Goal: Transaction & Acquisition: Purchase product/service

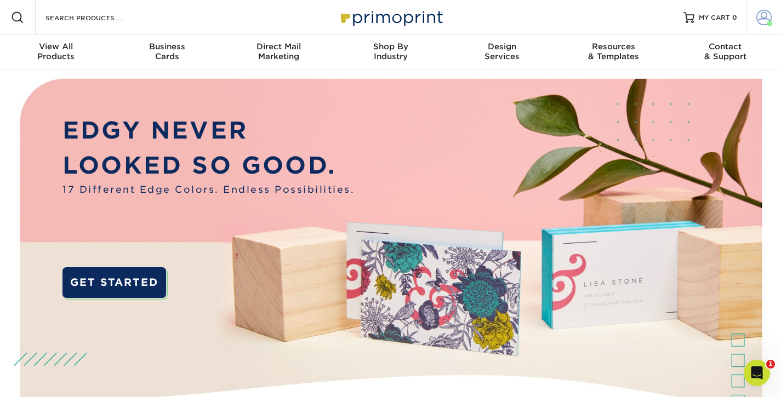
click at [763, 14] on span at bounding box center [763, 17] width 15 height 15
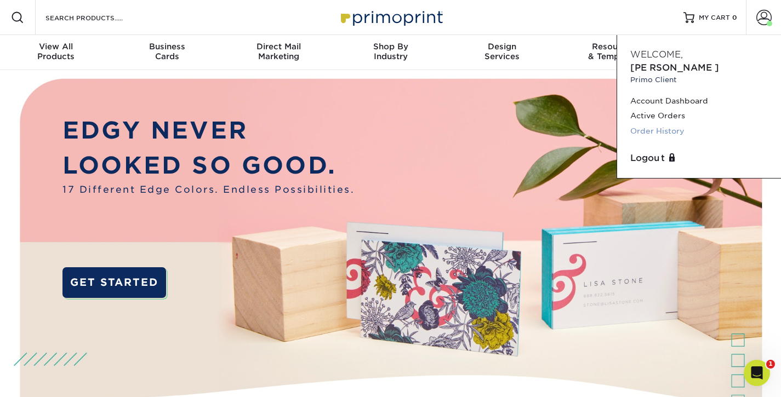
click at [657, 124] on link "Order History" at bounding box center [698, 131] width 137 height 15
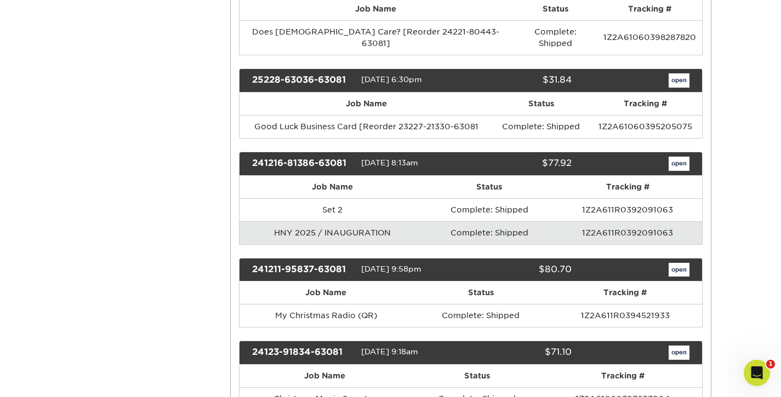
scroll to position [959, 0]
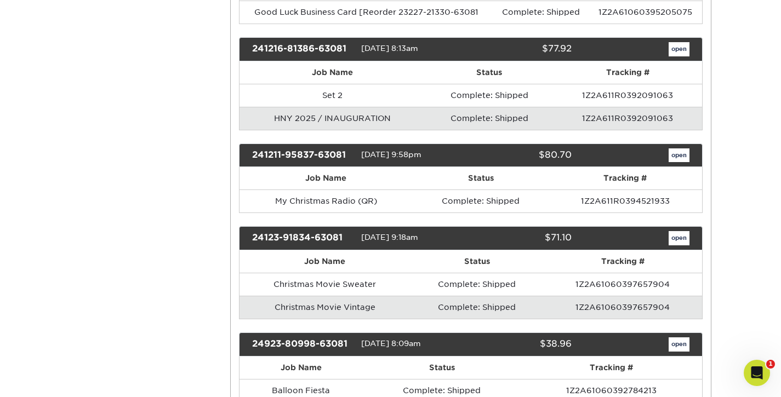
click at [678, 56] on link "open" at bounding box center [678, 49] width 21 height 14
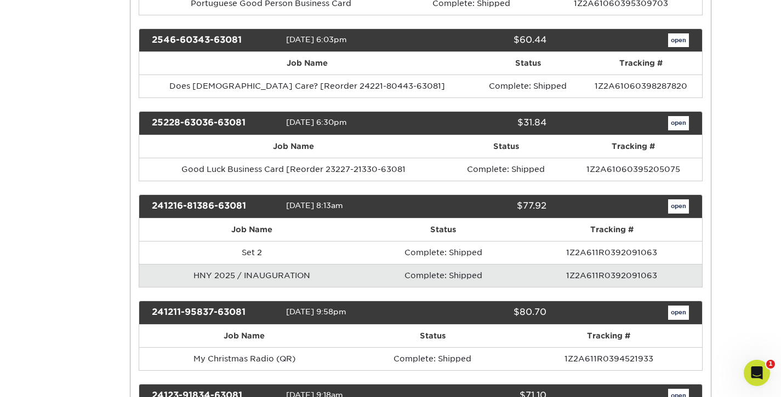
scroll to position [0, 0]
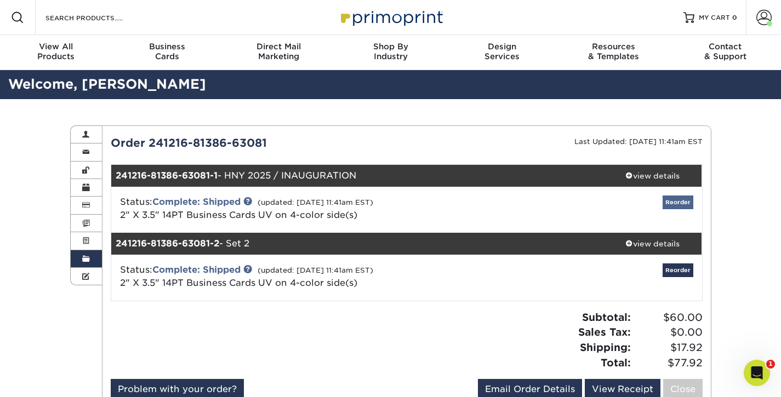
click at [667, 202] on link "Reorder" at bounding box center [677, 203] width 31 height 14
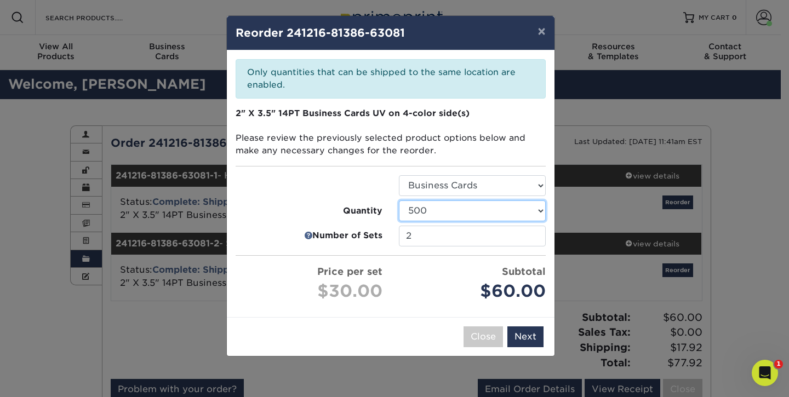
select select "6237a36b-b046-4ef6-8fed-6cb9c22a5ece"
click at [535, 231] on input "2" at bounding box center [472, 236] width 147 height 21
type input "1"
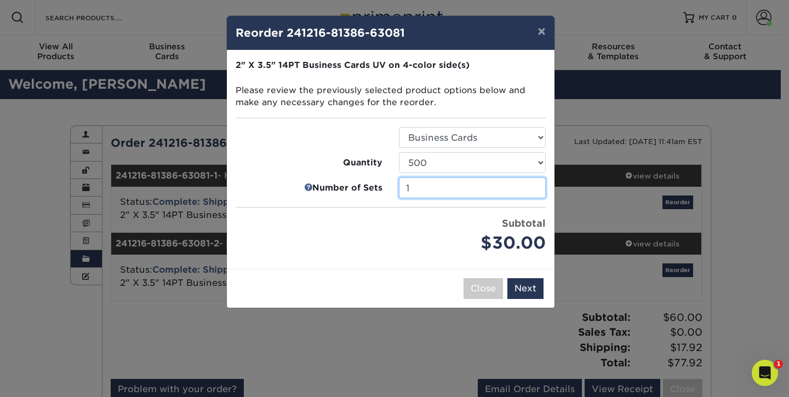
click at [534, 198] on input "1" at bounding box center [472, 187] width 147 height 21
select select "6237a36b-b046-4ef6-8fed-6cb9c22a5ece"
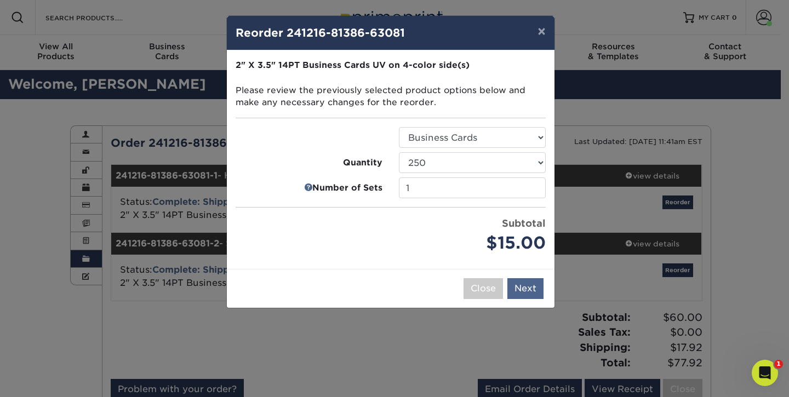
click at [520, 281] on button "Next" at bounding box center [525, 288] width 36 height 21
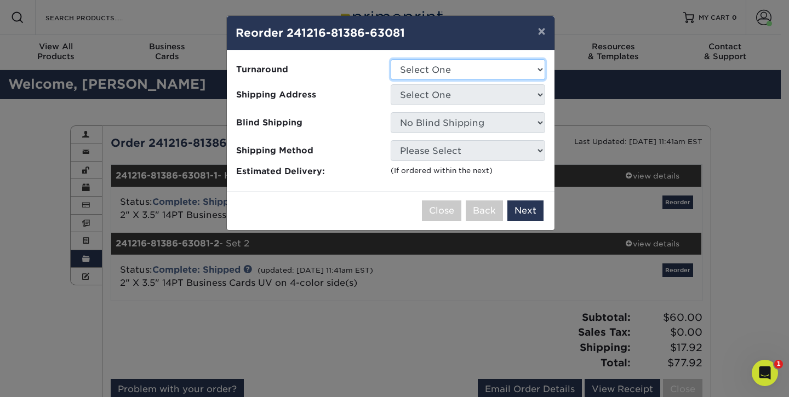
select select "2e813298-a2ed-4903-a336-1d833251102b"
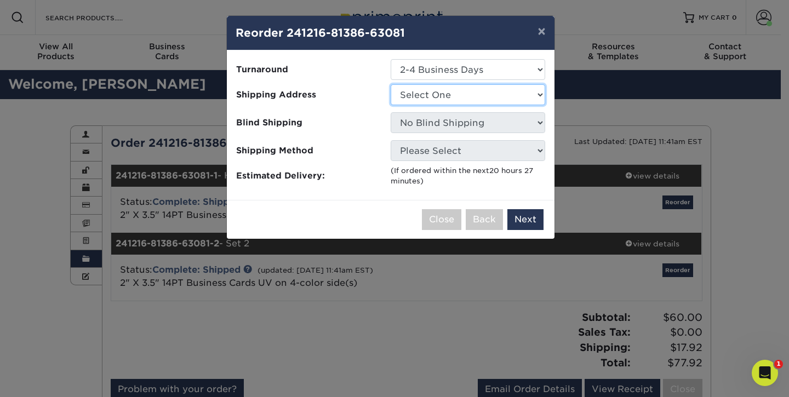
select select "101325"
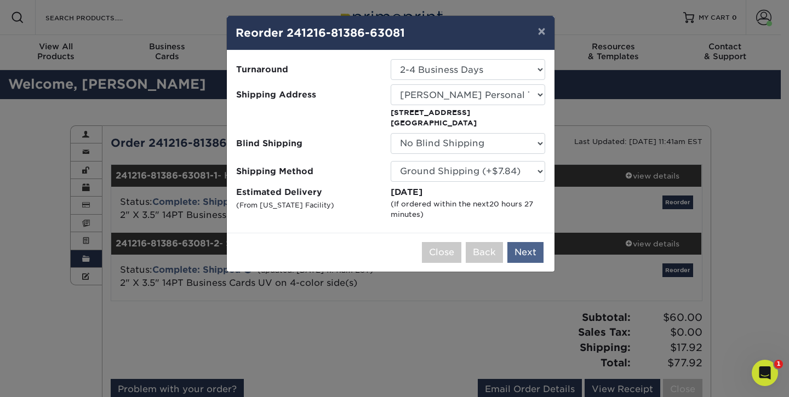
click at [526, 253] on button "Next" at bounding box center [525, 252] width 36 height 21
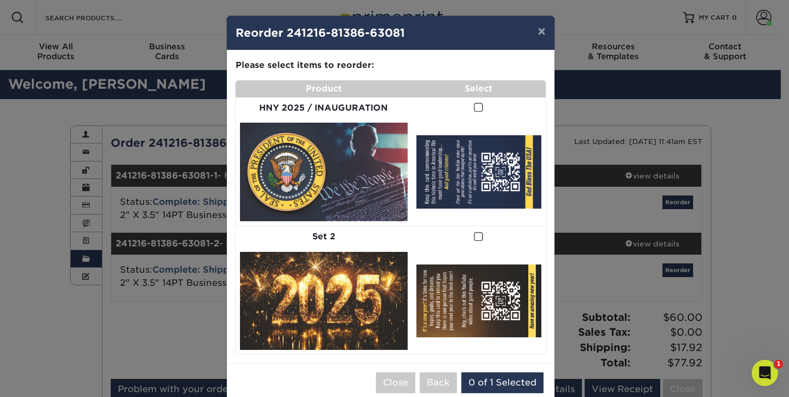
click at [474, 105] on span at bounding box center [478, 107] width 9 height 10
click at [0, 0] on input "checkbox" at bounding box center [0, 0] width 0 height 0
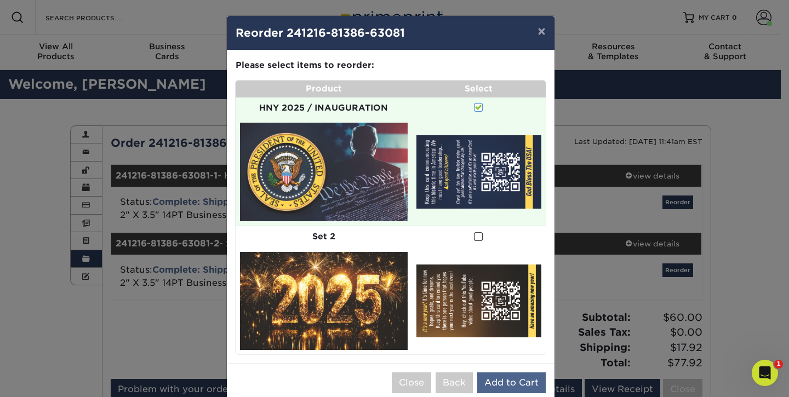
click at [502, 372] on button "Add to Cart" at bounding box center [511, 382] width 68 height 21
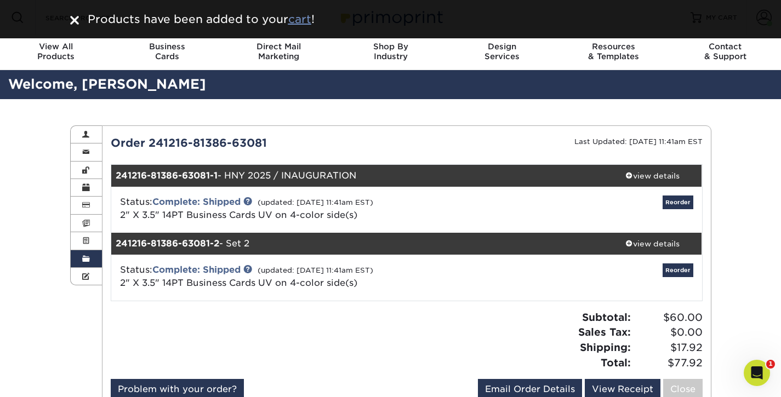
click at [297, 19] on u "cart" at bounding box center [299, 19] width 23 height 13
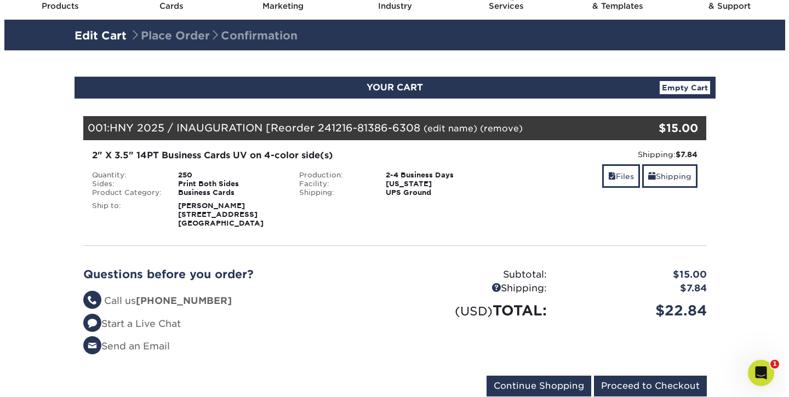
scroll to position [102, 0]
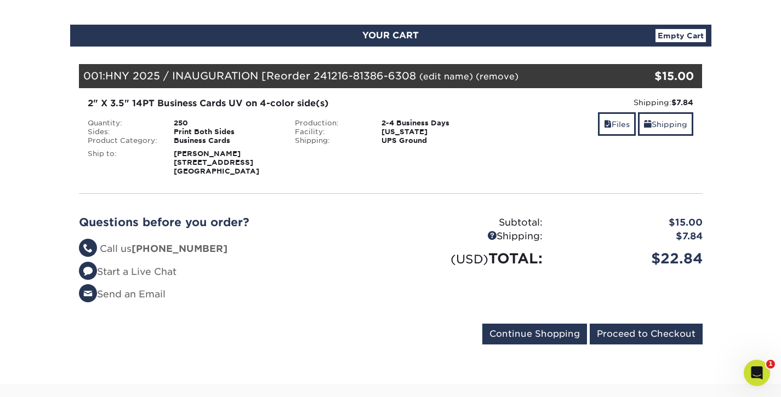
click at [436, 74] on link "(edit name)" at bounding box center [446, 76] width 54 height 10
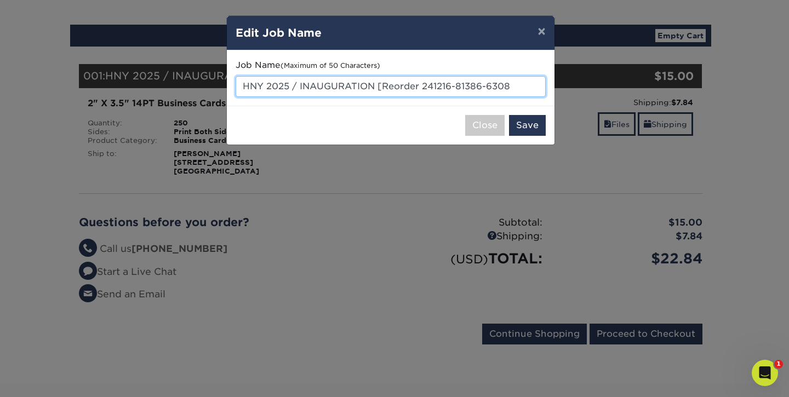
click at [301, 84] on input "HNY 2025 / INAUGURATION [Reorder 241216-81386-6308" at bounding box center [391, 86] width 310 height 21
type input "INAUGURATION [Reorder 241216-81386-6308"
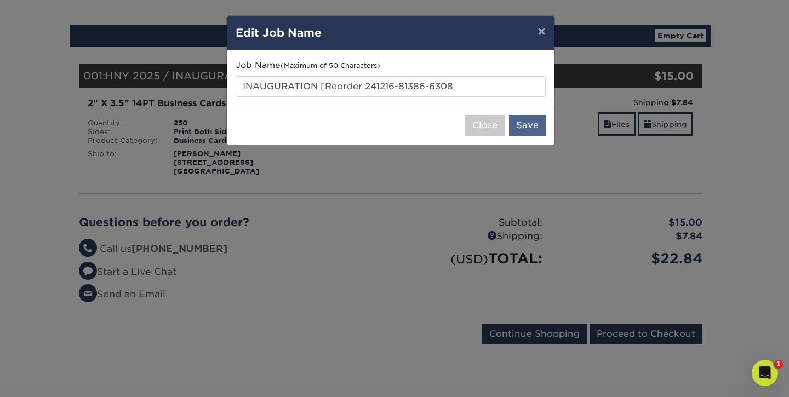
click at [523, 124] on button "Save" at bounding box center [527, 125] width 37 height 21
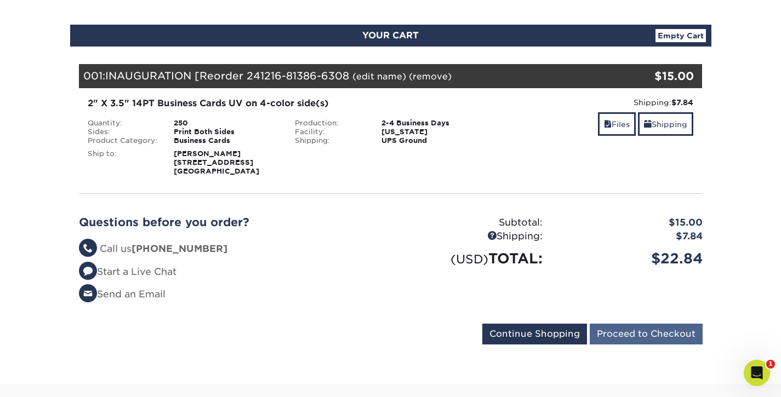
click at [631, 345] on input "Proceed to Checkout" at bounding box center [645, 334] width 113 height 21
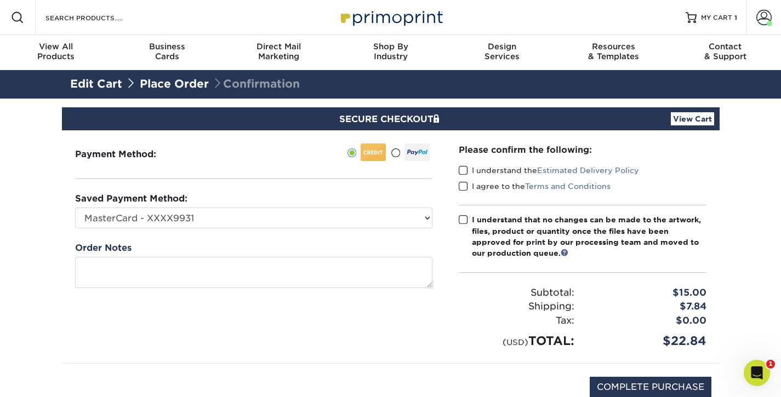
click at [396, 152] on span at bounding box center [395, 153] width 9 height 10
click at [0, 0] on input "radio" at bounding box center [0, 0] width 0 height 0
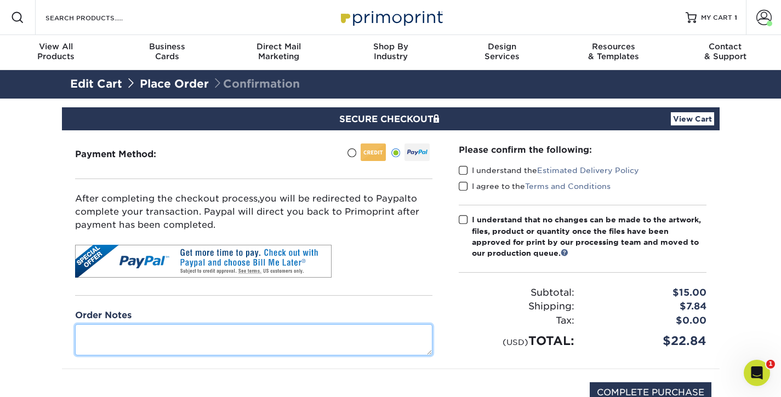
click at [141, 337] on textarea at bounding box center [253, 339] width 357 height 31
type textarea "Thank you again for your wonderful work!!!"
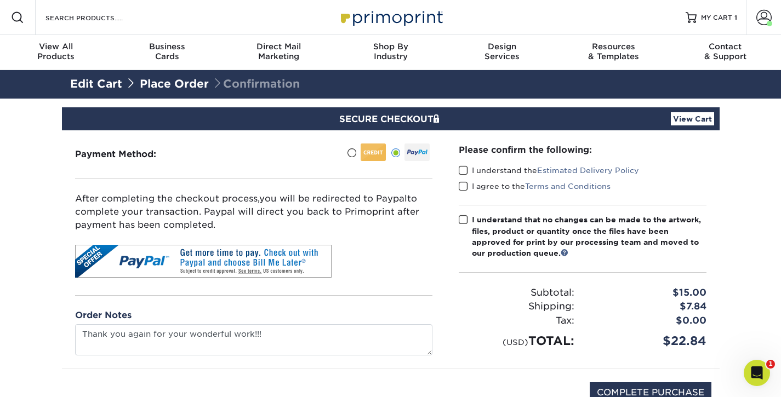
click at [462, 169] on span at bounding box center [463, 170] width 9 height 10
click at [0, 0] on input "I understand the Estimated Delivery Policy" at bounding box center [0, 0] width 0 height 0
click at [462, 187] on span at bounding box center [463, 186] width 9 height 10
click at [0, 0] on input "I agree to the Terms and Conditions" at bounding box center [0, 0] width 0 height 0
click at [462, 220] on span at bounding box center [463, 220] width 9 height 10
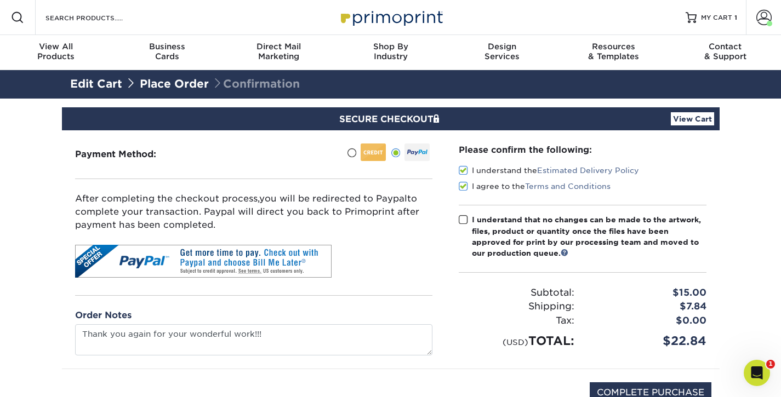
click at [0, 0] on input "I understand that no changes can be made to the artwork, files, product or quan…" at bounding box center [0, 0] width 0 height 0
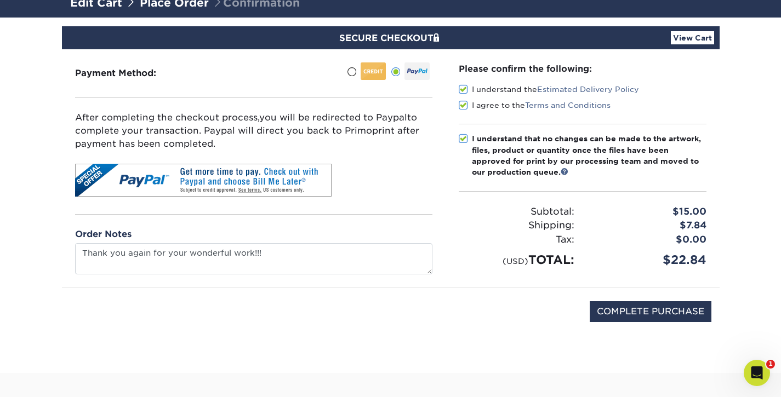
scroll to position [119, 0]
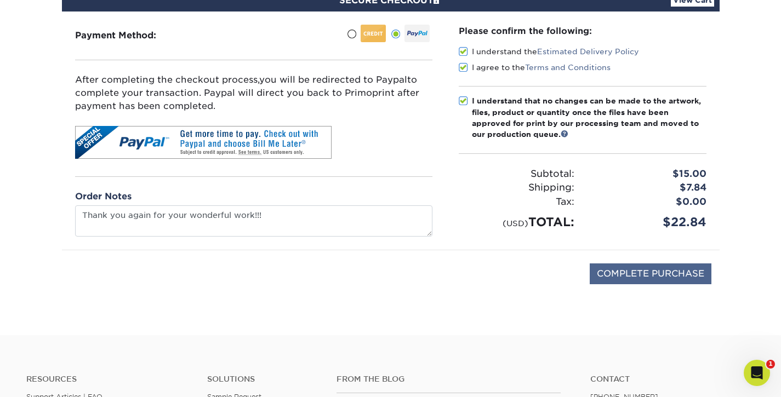
click at [649, 273] on input "COMPLETE PURCHASE" at bounding box center [650, 273] width 122 height 21
type input "PROCESSING, PLEASE WAIT..."
